Goal: Information Seeking & Learning: Learn about a topic

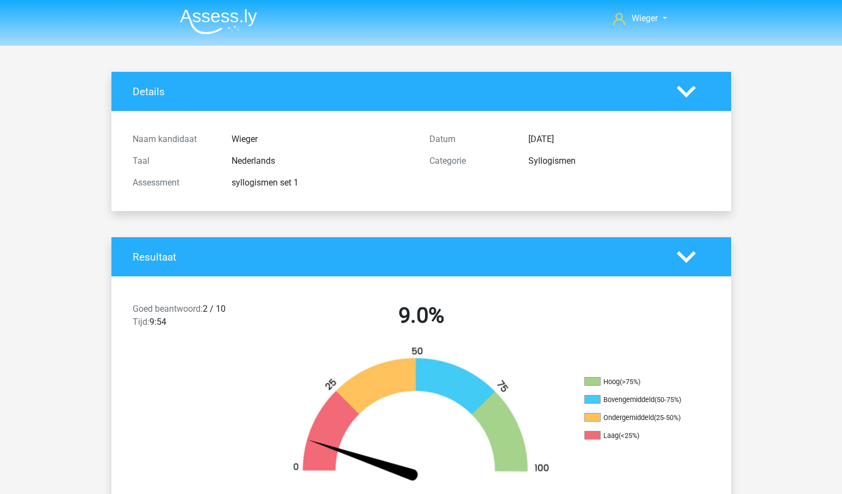
scroll to position [597, 0]
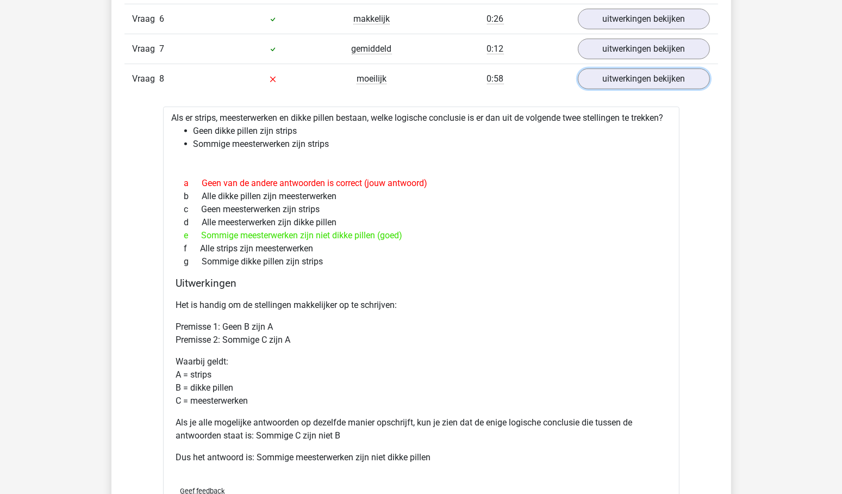
scroll to position [1151, 0]
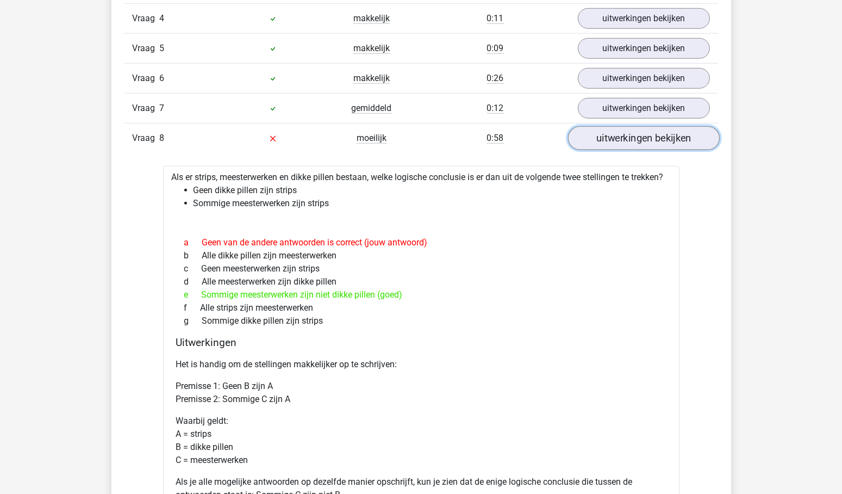
click at [661, 134] on link "uitwerkingen bekijken" at bounding box center [643, 139] width 152 height 24
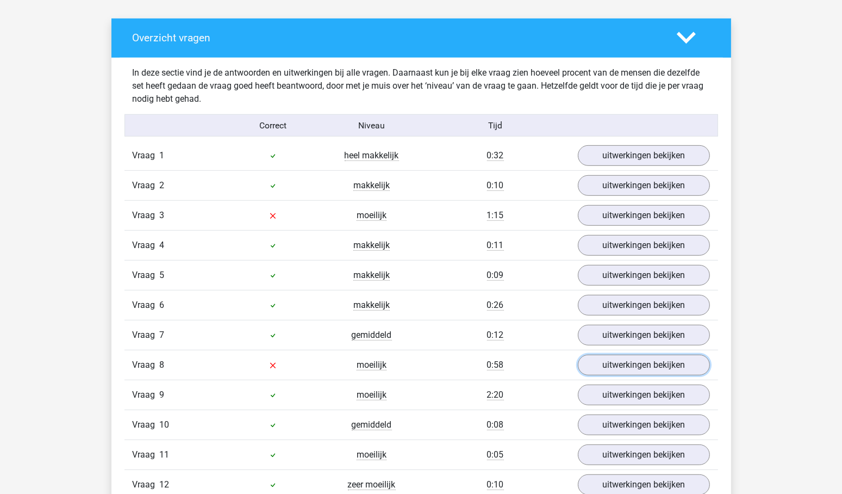
scroll to position [921, 0]
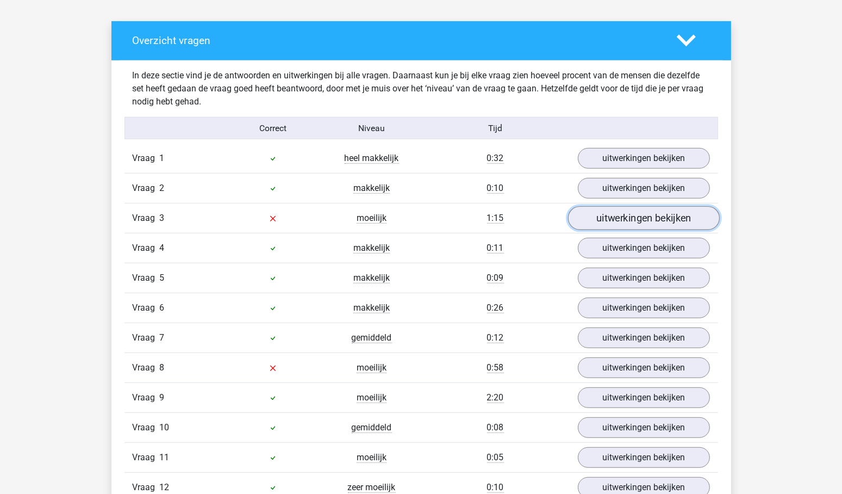
click at [665, 208] on link "uitwerkingen bekijken" at bounding box center [643, 219] width 152 height 24
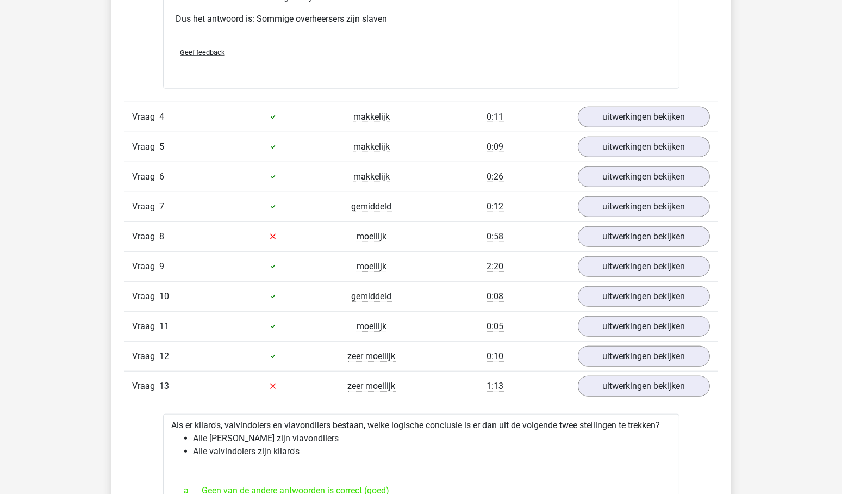
scroll to position [1566, 0]
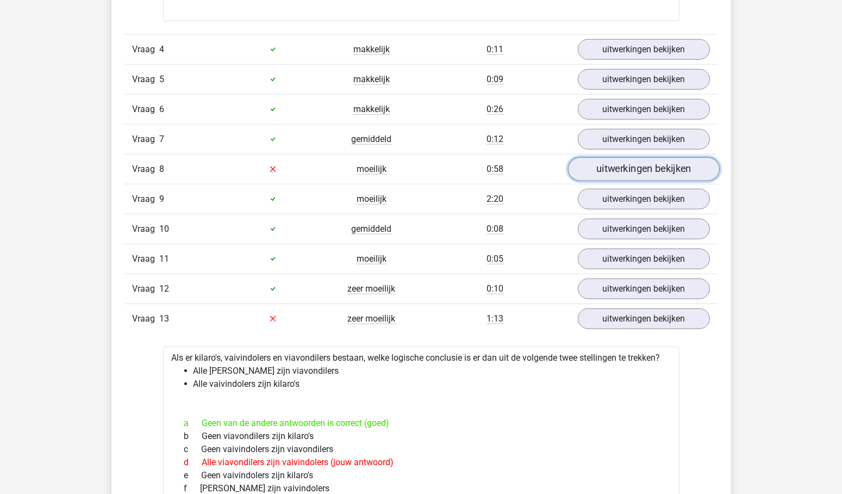
click at [657, 161] on link "uitwerkingen bekijken" at bounding box center [643, 169] width 152 height 24
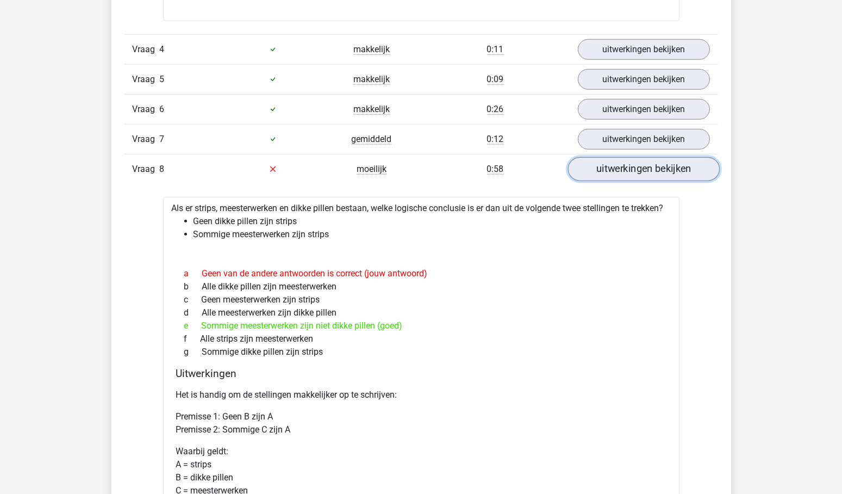
click at [657, 161] on link "uitwerkingen bekijken" at bounding box center [643, 169] width 152 height 24
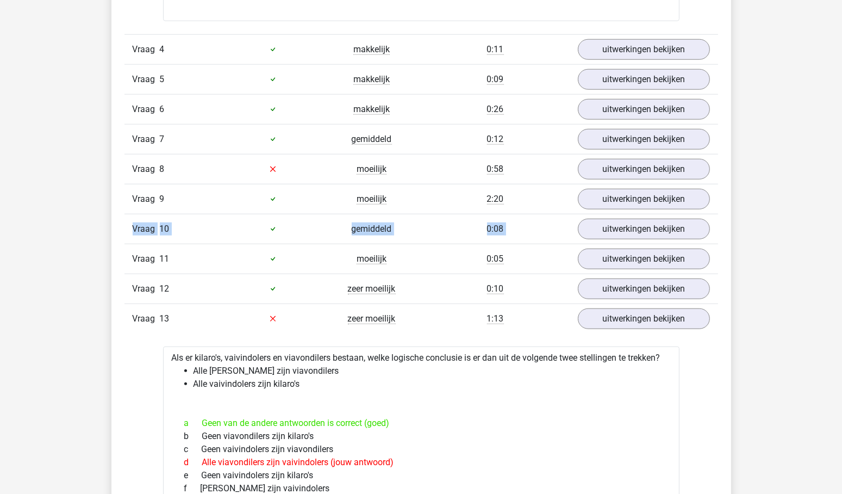
drag, startPoint x: 837, startPoint y: 214, endPoint x: 842, endPoint y: 183, distance: 31.9
click at [841, 183] on html "Wieger wiegerverberne@gmail.com" at bounding box center [421, 415] width 842 height 3963
click at [827, 211] on div "Wieger wiegerverberne@gmail.com" at bounding box center [421, 415] width 842 height 3963
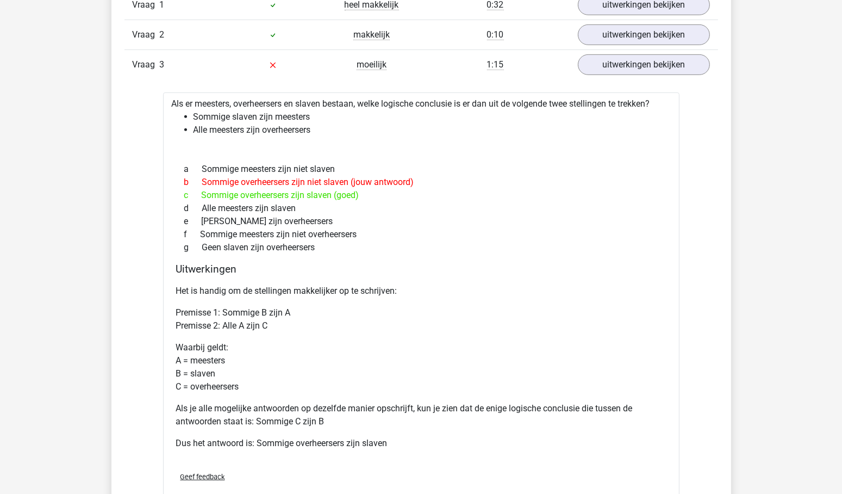
scroll to position [1053, 0]
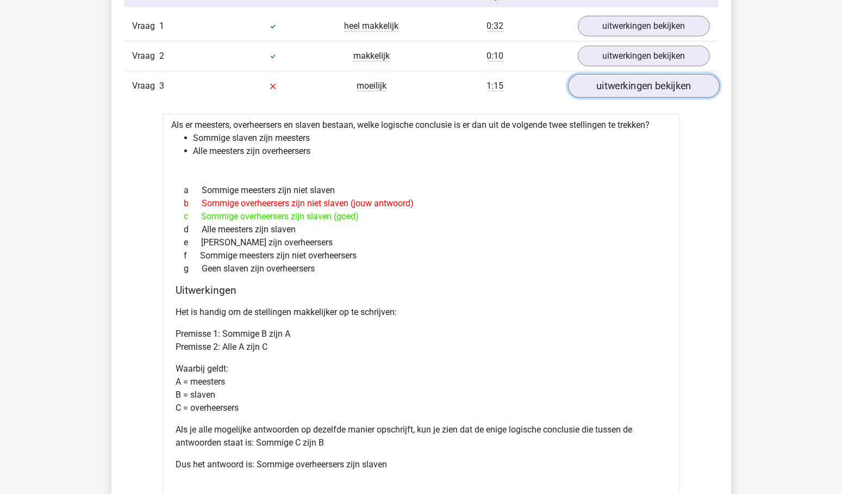
click at [625, 84] on link "uitwerkingen bekijken" at bounding box center [643, 86] width 152 height 24
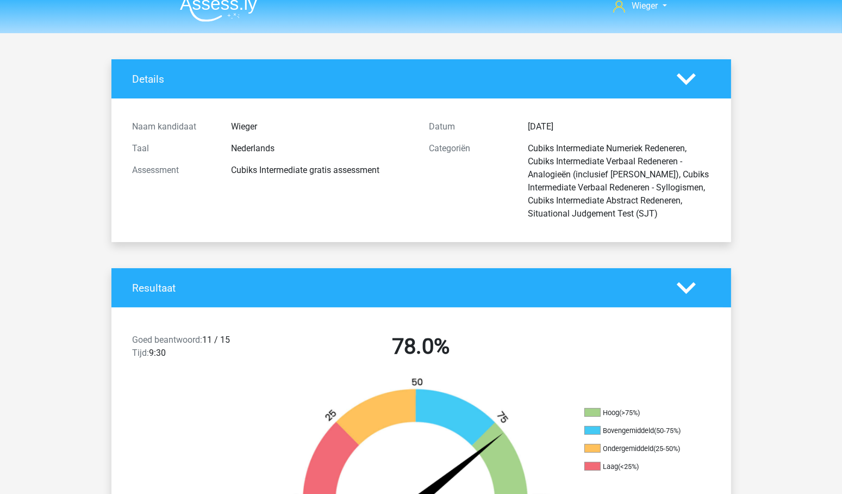
scroll to position [0, 0]
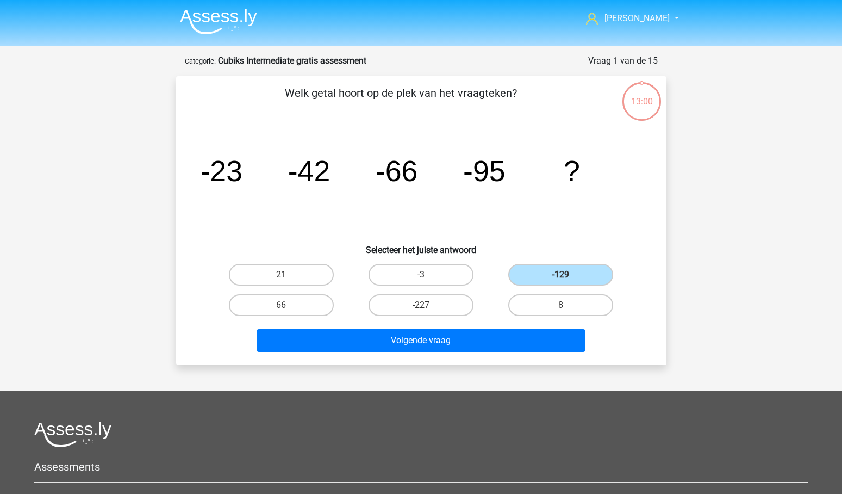
scroll to position [51, 0]
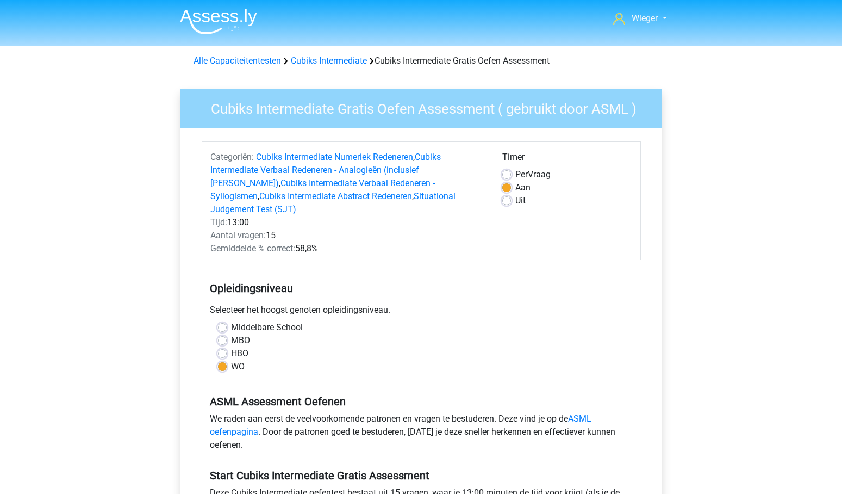
scroll to position [164, 0]
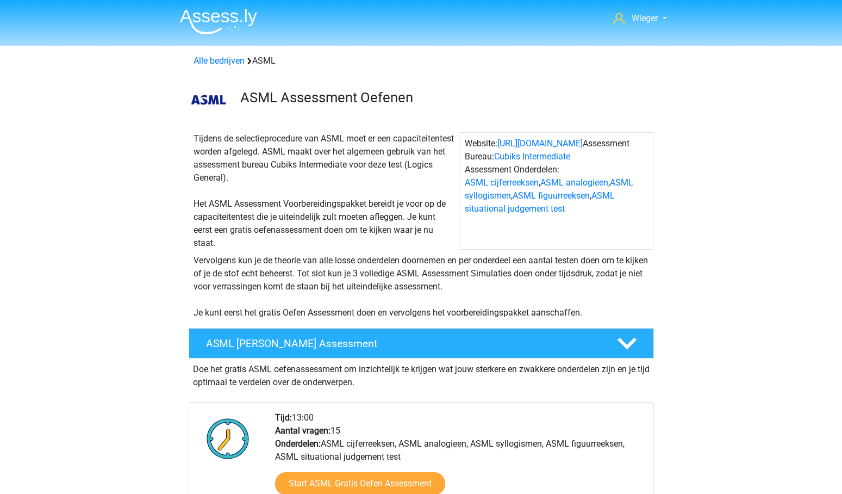
scroll to position [311, 0]
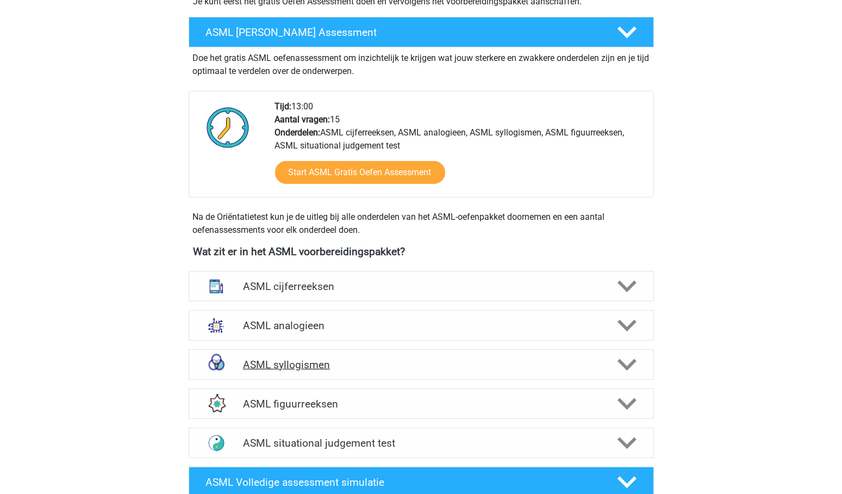
click at [315, 360] on h4 "ASML syllogismen" at bounding box center [421, 364] width 356 height 13
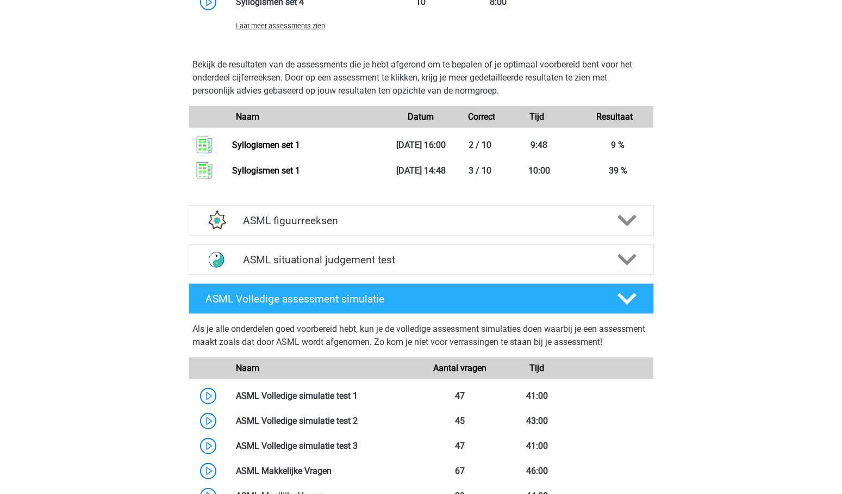
scroll to position [1007, 0]
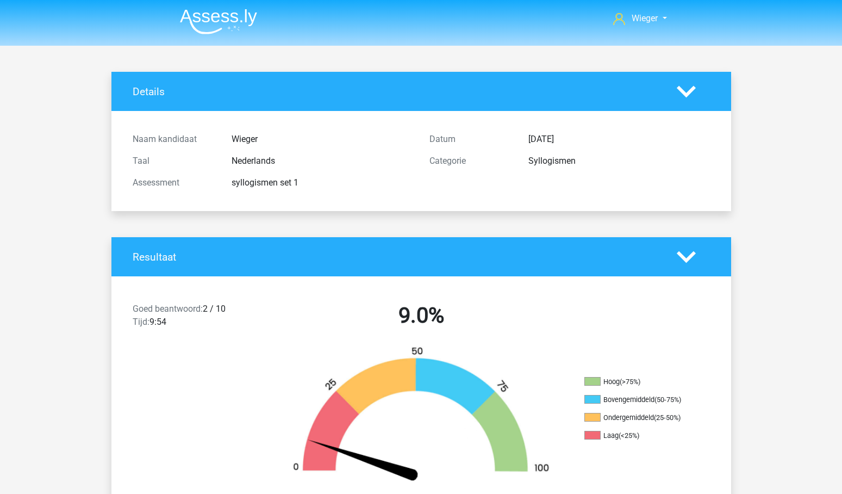
scroll to position [597, 0]
